Goal: Find specific fact

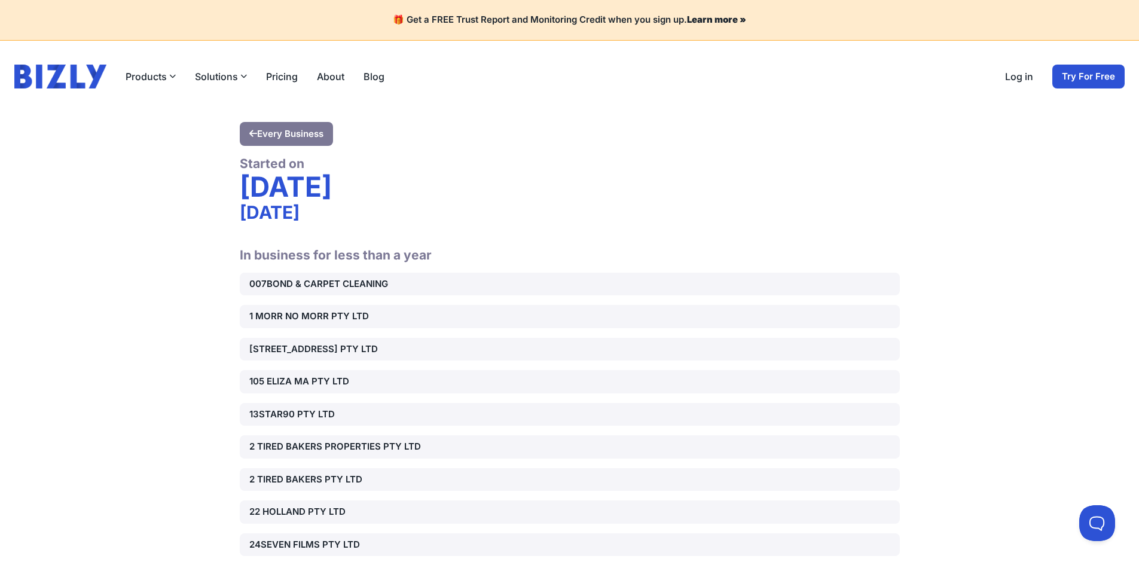
scroll to position [36072, 0]
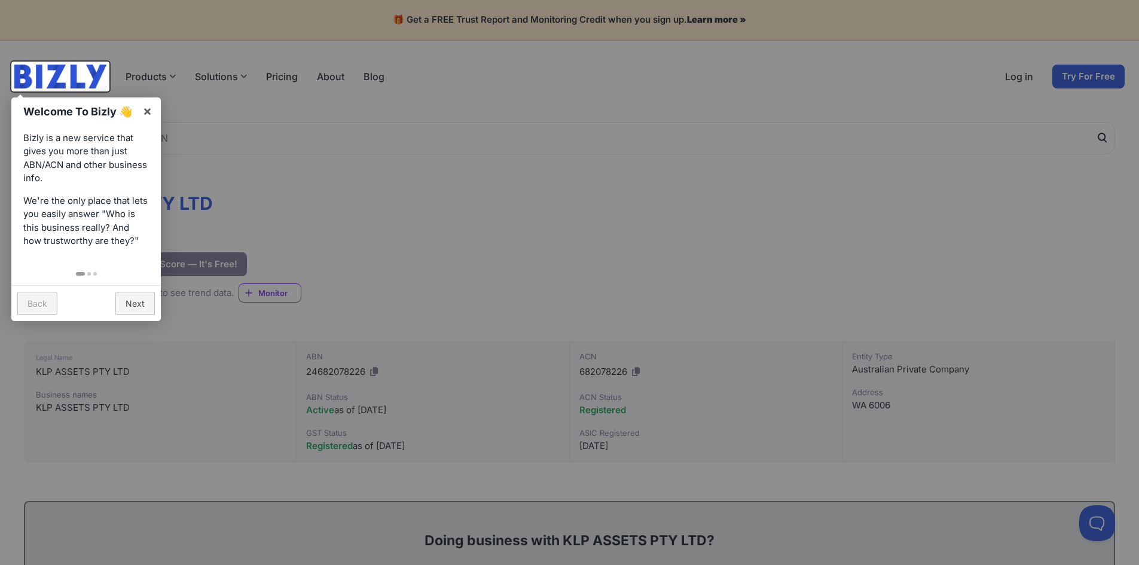
click at [555, 177] on div at bounding box center [569, 282] width 1139 height 565
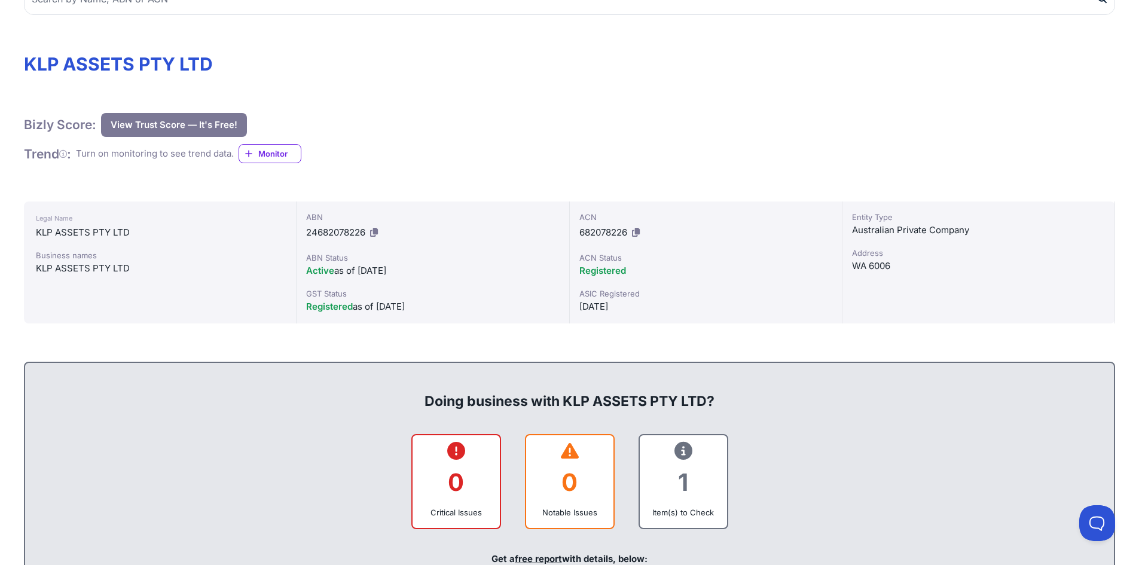
scroll to position [179, 0]
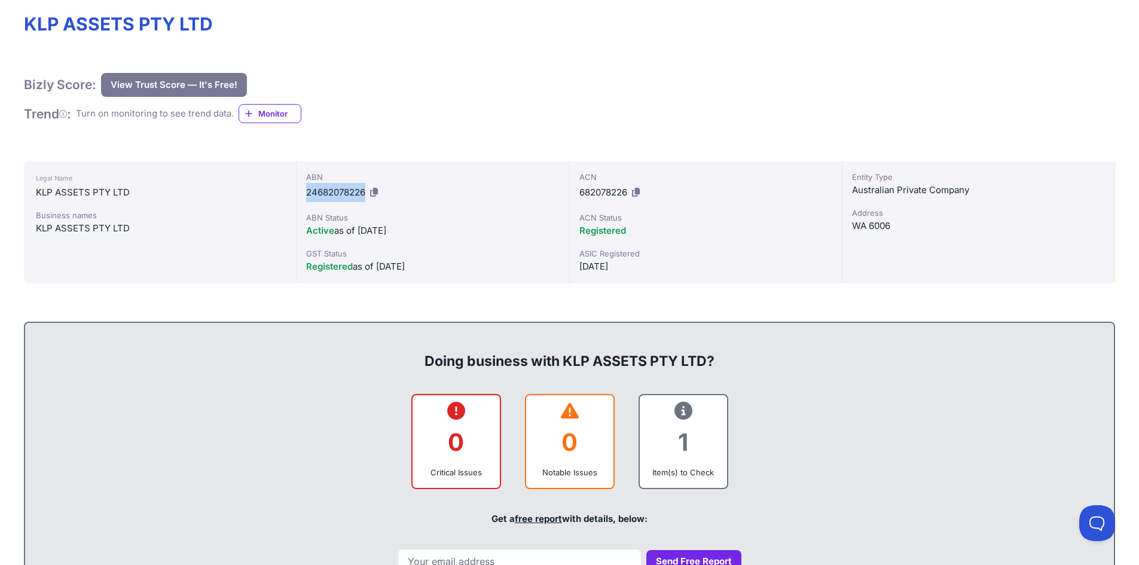
drag, startPoint x: 307, startPoint y: 192, endPoint x: 365, endPoint y: 196, distance: 58.1
click at [365, 196] on span "24682078226" at bounding box center [335, 191] width 59 height 11
copy span "24682078226"
drag, startPoint x: 580, startPoint y: 190, endPoint x: 627, endPoint y: 190, distance: 46.6
click at [627, 190] on span "682078226" at bounding box center [603, 191] width 48 height 11
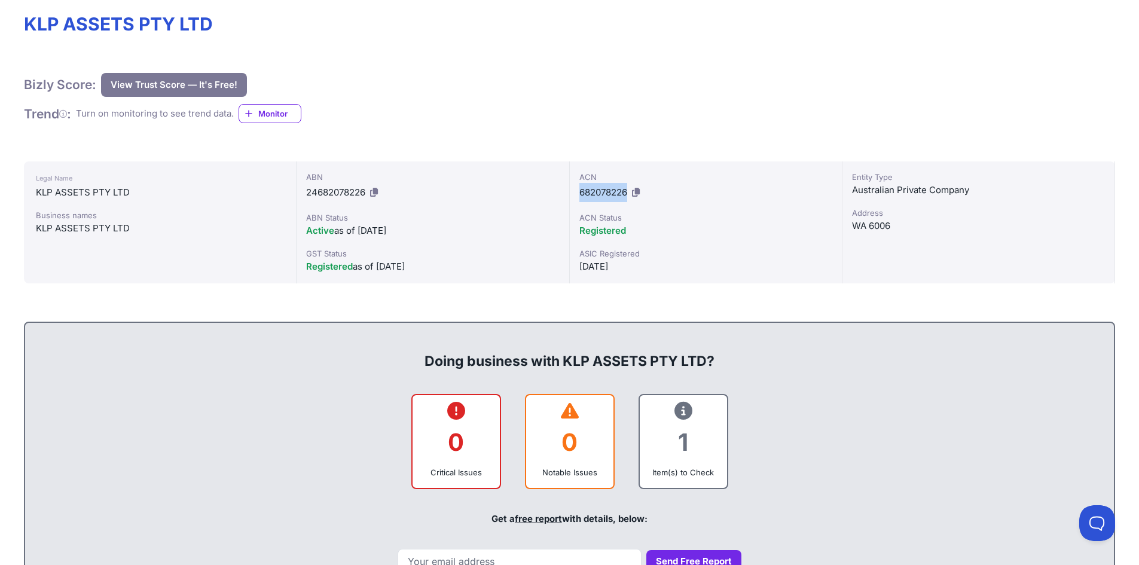
copy span "682078226"
